Goal: Task Accomplishment & Management: Manage account settings

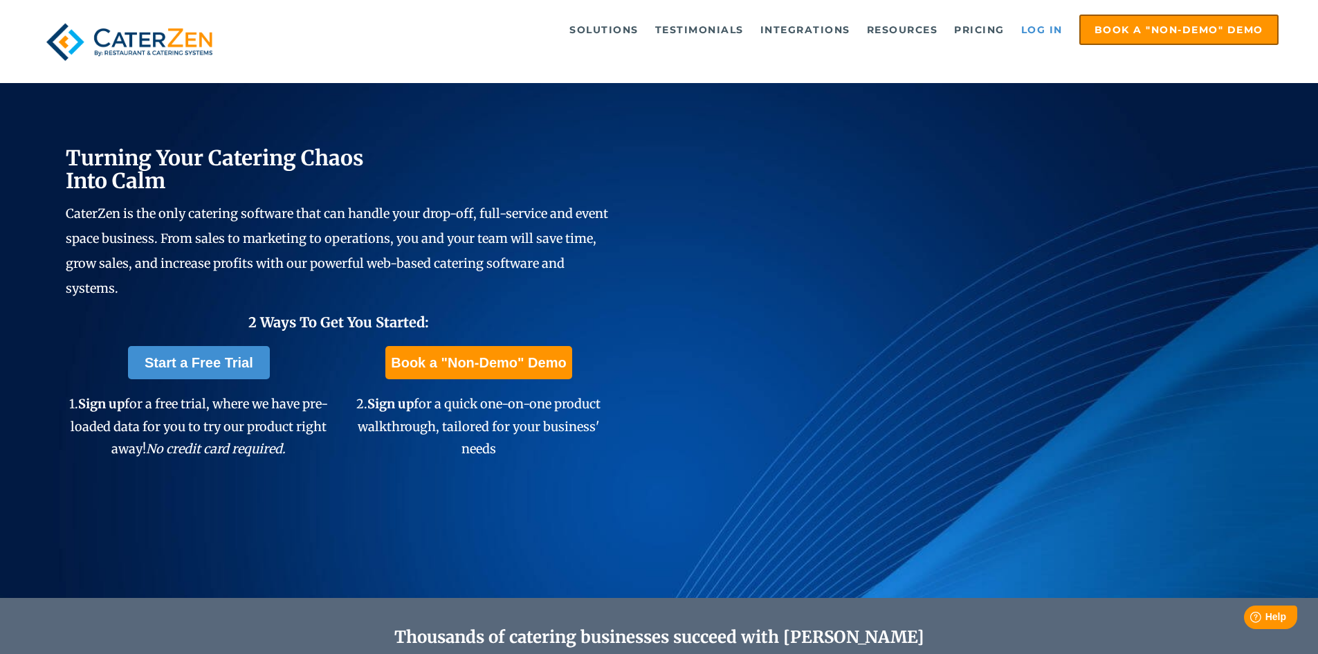
click at [1044, 26] on link "Log in" at bounding box center [1042, 30] width 55 height 28
click at [1038, 28] on link "Log in" at bounding box center [1042, 30] width 55 height 28
click at [1037, 14] on div at bounding box center [659, 14] width 1240 height 1
click at [1037, 42] on link "Log in" at bounding box center [1042, 30] width 55 height 28
click at [1035, 30] on link "Log in" at bounding box center [1042, 30] width 55 height 28
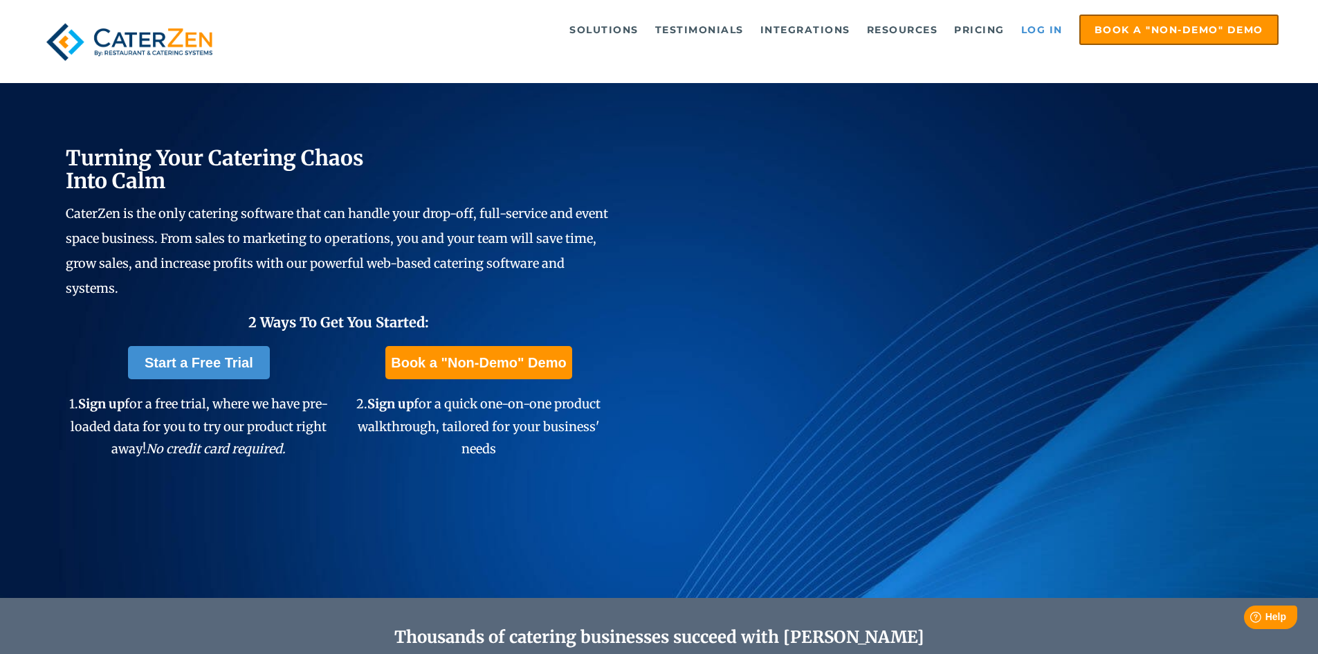
click at [1026, 29] on link "Log in" at bounding box center [1042, 30] width 55 height 28
